Goal: Task Accomplishment & Management: Use online tool/utility

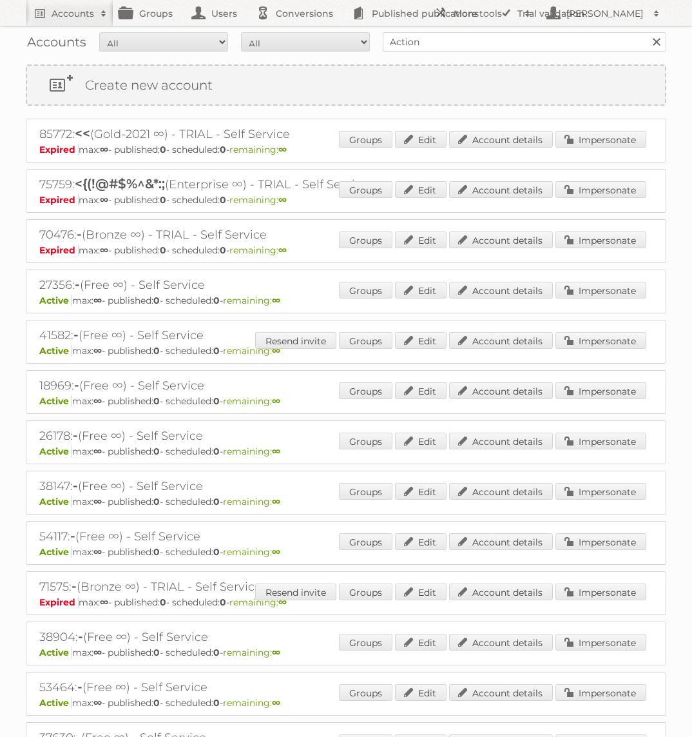
type input "Action PIA"
click at [646, 32] on input "Search" at bounding box center [655, 41] width 19 height 19
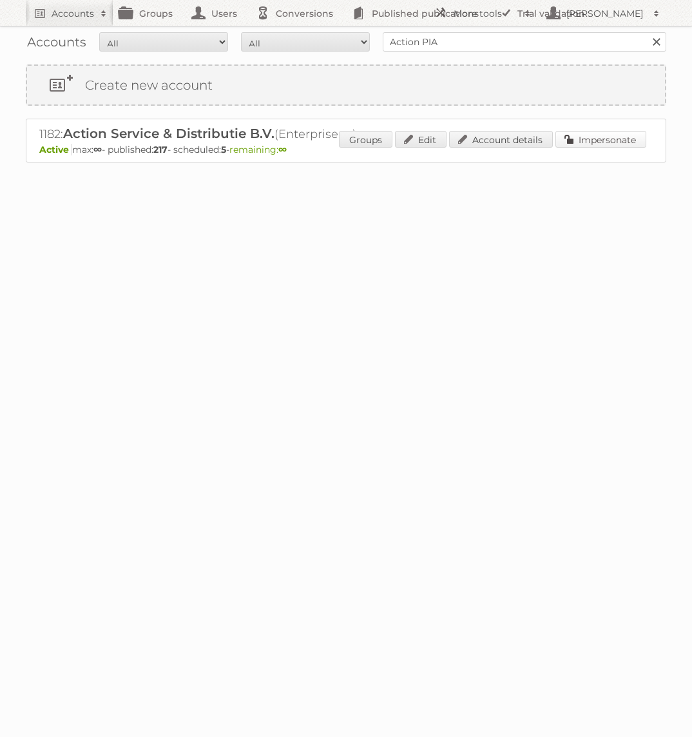
click at [573, 136] on link "Impersonate" at bounding box center [601, 139] width 91 height 17
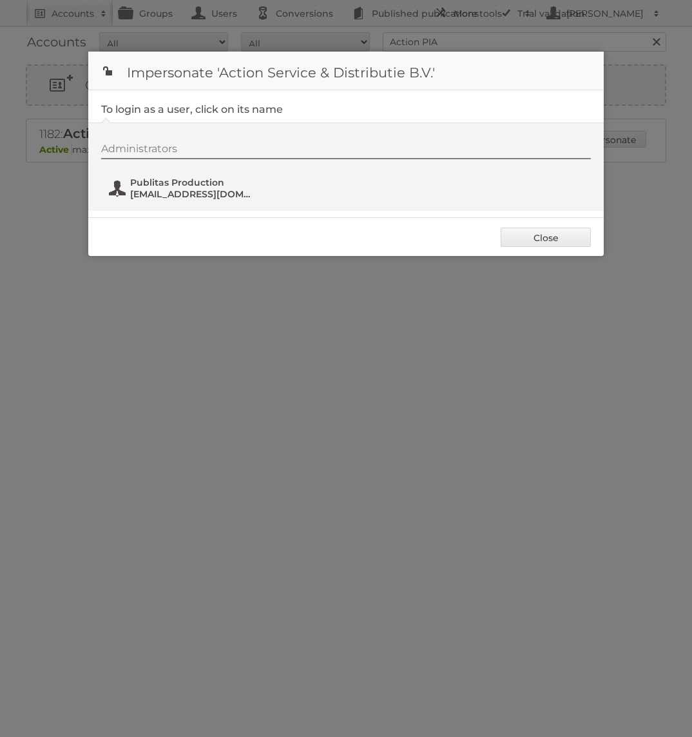
click at [211, 193] on span "[EMAIL_ADDRESS][DOMAIN_NAME]" at bounding box center [192, 194] width 125 height 12
